Goal: Task Accomplishment & Management: Manage account settings

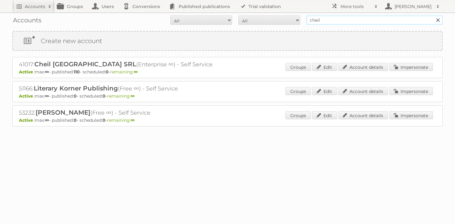
click at [331, 16] on input "cheil" at bounding box center [375, 19] width 136 height 9
type input "l"
type input "u"
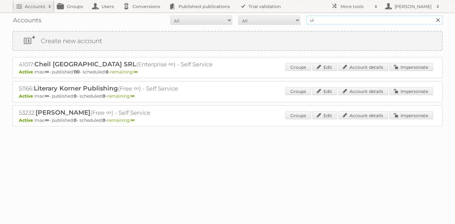
type input "u"
type input "ipg media"
click at [433, 15] on input "Search" at bounding box center [437, 19] width 9 height 9
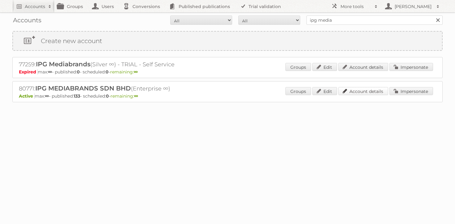
click at [364, 91] on link "Account details" at bounding box center [363, 91] width 50 height 8
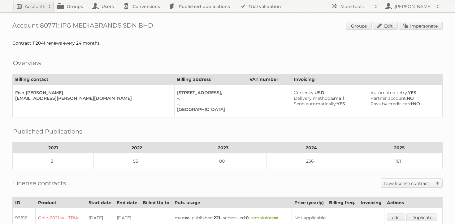
click at [225, 43] on div "Contract 112041 renews every 24 months." at bounding box center [227, 43] width 430 height 6
click at [267, 125] on div "Published Publications" at bounding box center [227, 127] width 430 height 6
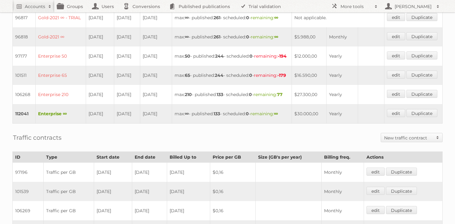
scroll to position [240, 0]
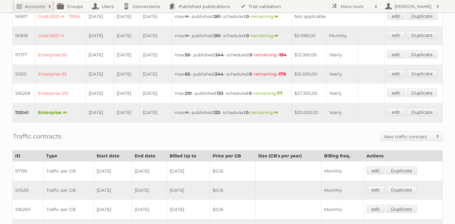
click at [286, 64] on td "max: 50 - published: 244 - scheduled: 0 - remaining: -194" at bounding box center [232, 54] width 120 height 19
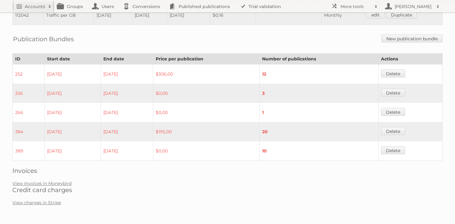
scroll to position [525, 0]
click at [46, 182] on link "View Invoices in Moneybird" at bounding box center [41, 184] width 59 height 6
click at [271, 46] on div "Publication Bundles New publication bundle" at bounding box center [227, 39] width 430 height 16
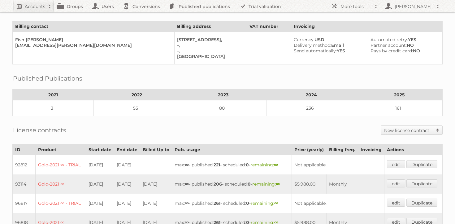
scroll to position [0, 0]
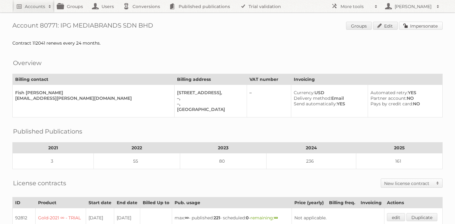
click at [412, 25] on link "Impersonate" at bounding box center [421, 26] width 44 height 8
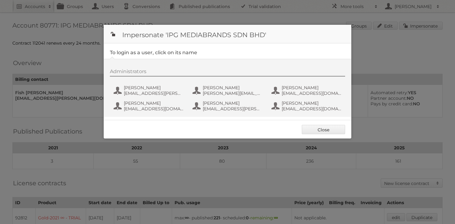
click at [151, 81] on div "Administrators Adam H. Wong AdamHakim.Wong@lotuss.com Amelia Lim Amelia.lim@lot…" at bounding box center [231, 90] width 242 height 45
click at [150, 89] on span "Adam H. Wong" at bounding box center [154, 88] width 60 height 6
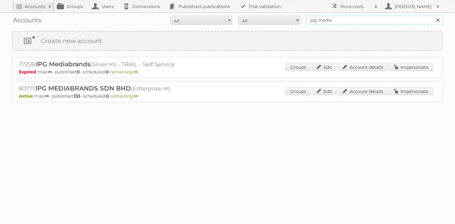
click at [329, 24] on input "ipg media" at bounding box center [375, 19] width 136 height 9
type input "cheil"
click at [433, 15] on input "Search" at bounding box center [437, 19] width 9 height 9
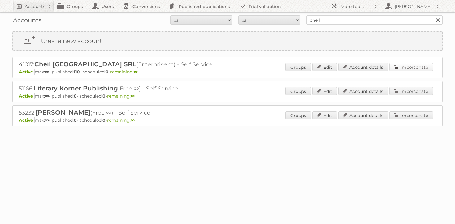
click at [407, 67] on link "Impersonate" at bounding box center [412, 67] width 44 height 8
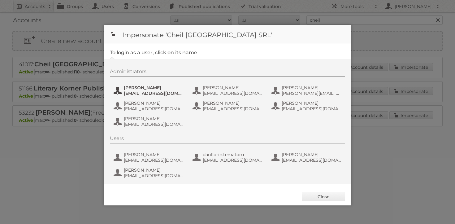
click at [140, 86] on span "Andrea Damian" at bounding box center [154, 88] width 60 height 6
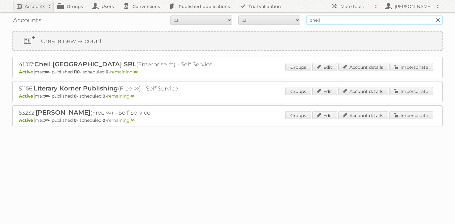
click at [332, 20] on input "cheil" at bounding box center [375, 19] width 136 height 9
type input "rossmann"
click at [433, 15] on input "Search" at bounding box center [437, 19] width 9 height 9
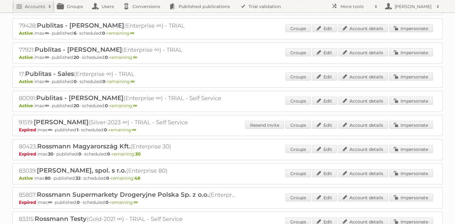
scroll to position [123, 0]
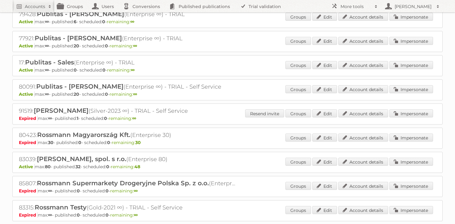
click at [369, 155] on div "83039: [PERSON_NAME], spol. s r.o. (Enterprise 80) Active max: 80 - published: …" at bounding box center [227, 162] width 430 height 21
click at [366, 158] on link "Account details" at bounding box center [363, 162] width 50 height 8
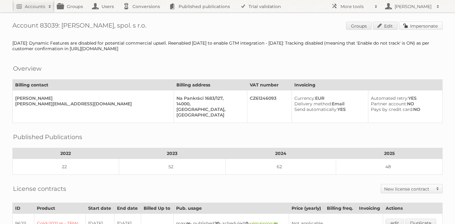
click at [418, 25] on link "Impersonate" at bounding box center [421, 26] width 44 height 8
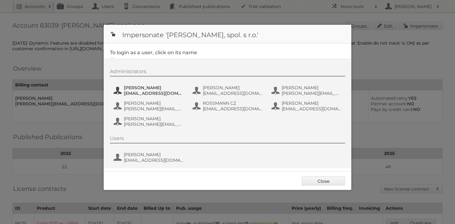
click at [146, 89] on span "Aneta Štorkánová" at bounding box center [154, 88] width 60 height 6
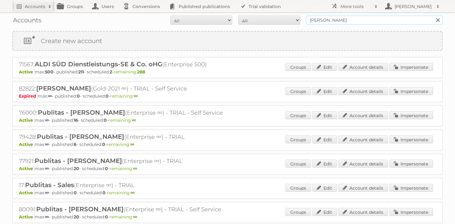
click at [373, 23] on input "rossmann" at bounding box center [375, 19] width 136 height 9
type input "carrefour"
click at [433, 15] on input "Search" at bounding box center [437, 19] width 9 height 9
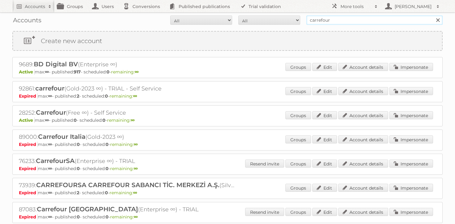
click at [362, 22] on input "carrefour" at bounding box center [375, 19] width 136 height 9
type input "cheil"
click at [433, 15] on input "Search" at bounding box center [437, 19] width 9 height 9
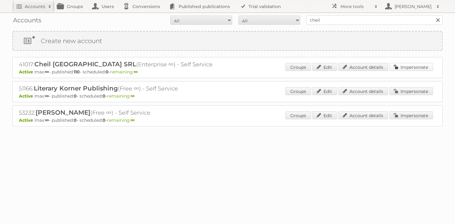
click at [409, 65] on link "Impersonate" at bounding box center [412, 67] width 44 height 8
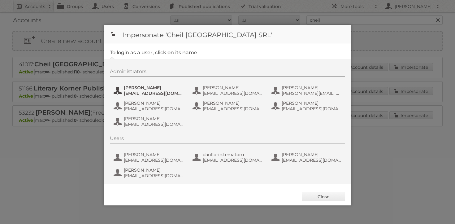
click at [137, 86] on span "Andrea Damian" at bounding box center [154, 88] width 60 height 6
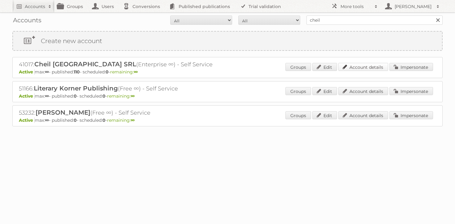
click at [353, 70] on link "Account details" at bounding box center [363, 67] width 50 height 8
